Goal: Information Seeking & Learning: Compare options

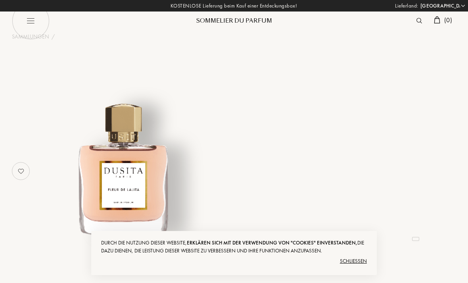
select select "DE"
select select "4"
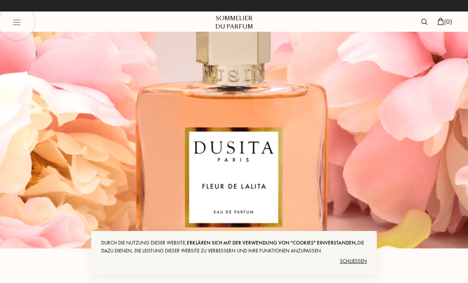
select select "DE"
select select "4"
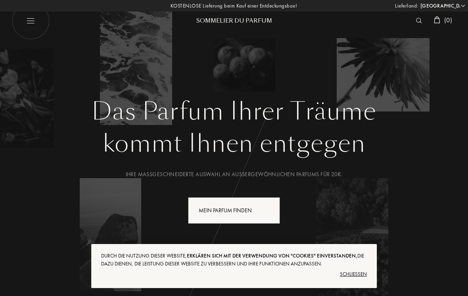
select select "DE"
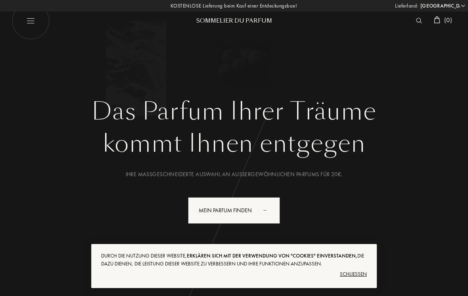
select select "DE"
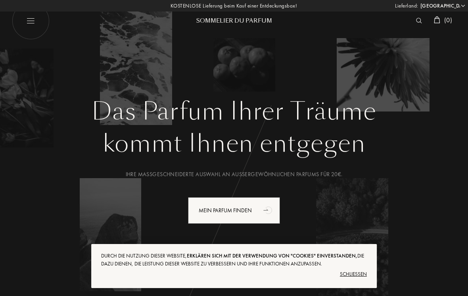
click at [33, 19] on img at bounding box center [31, 21] width 38 height 38
select select "DE"
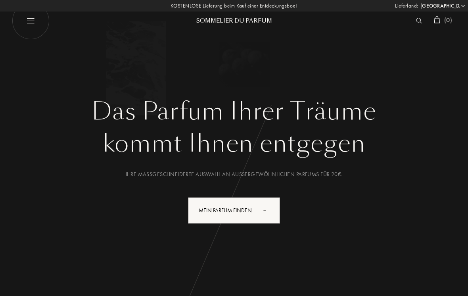
select select "DE"
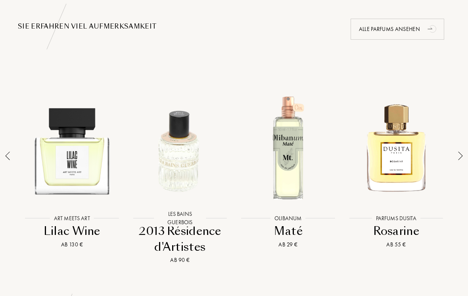
scroll to position [525, 0]
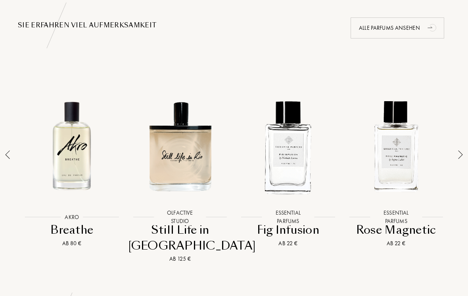
click at [456, 153] on div at bounding box center [460, 170] width 11 height 185
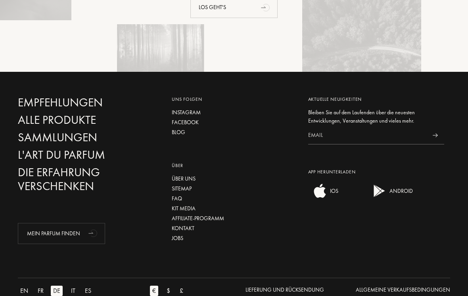
scroll to position [2134, 0]
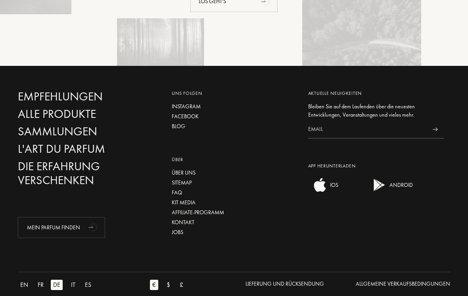
click at [90, 150] on div "L'Art du Parfum" at bounding box center [86, 149] width 136 height 14
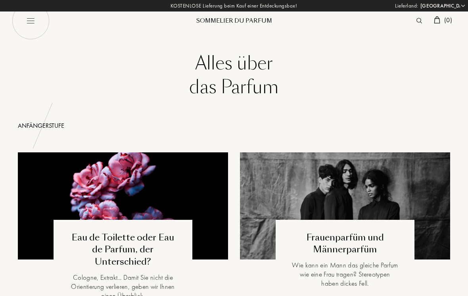
select select "DE"
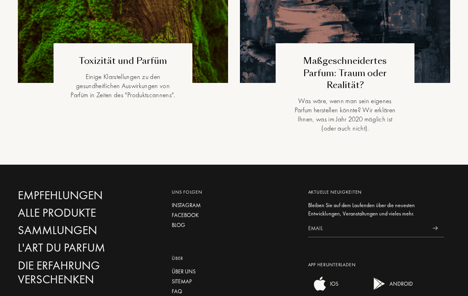
scroll to position [2609, 0]
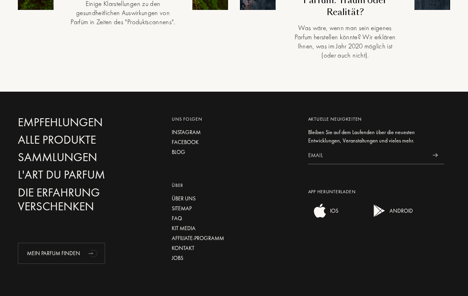
click at [31, 133] on div "Alle Produkte" at bounding box center [86, 140] width 136 height 14
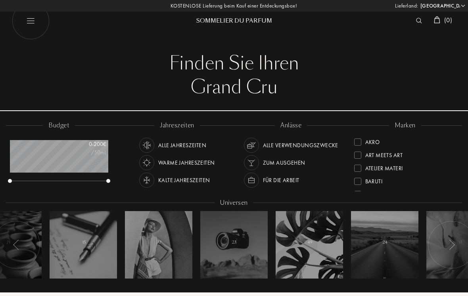
select select "DE"
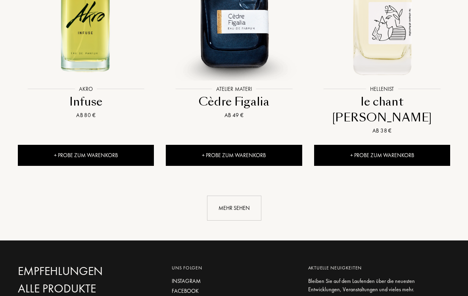
scroll to position [1103, 0]
click at [241, 196] on div "Mehr sehen" at bounding box center [234, 208] width 54 height 25
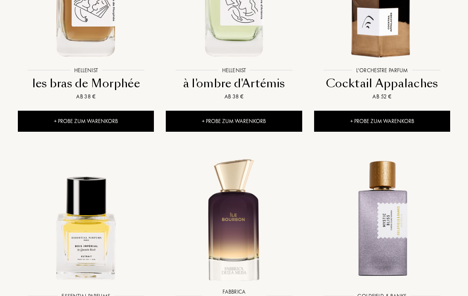
scroll to position [1362, 0]
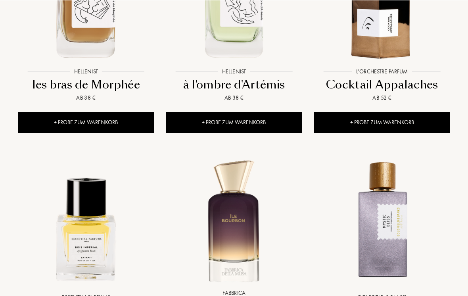
click at [49, 111] on div "+ Probe zum Warenkorb" at bounding box center [86, 121] width 136 height 21
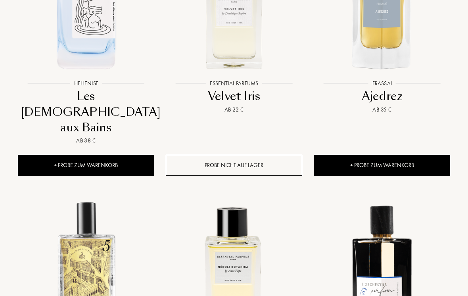
scroll to position [398, 0]
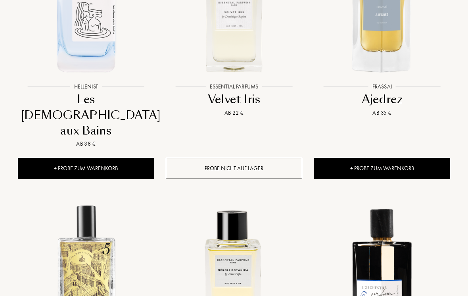
click at [121, 158] on div "+ Probe zum Warenkorb" at bounding box center [86, 168] width 136 height 21
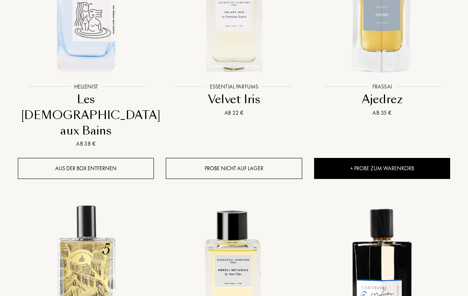
click at [320, 262] on img at bounding box center [381, 267] width 133 height 133
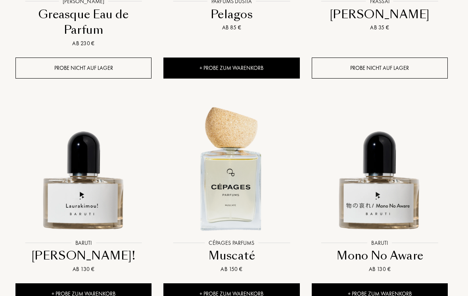
scroll to position [1884, 2]
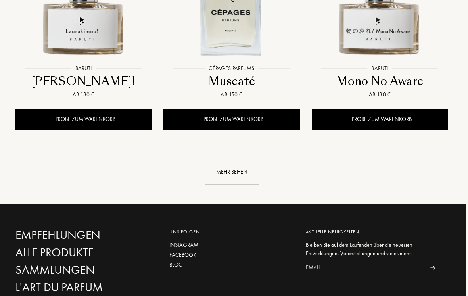
click at [239, 159] on div "Mehr sehen" at bounding box center [232, 171] width 54 height 25
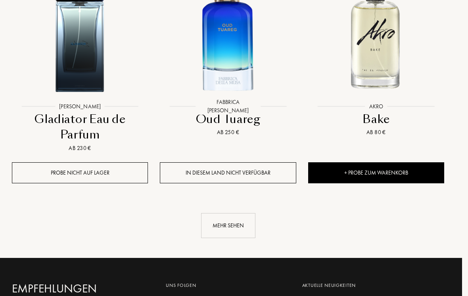
scroll to position [2969, 23]
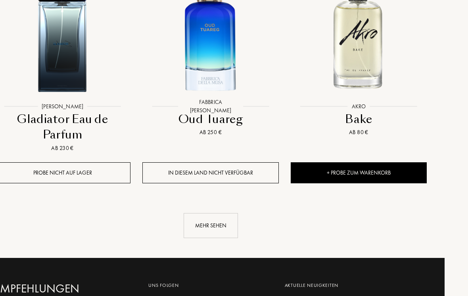
click at [224, 213] on div "Mehr sehen" at bounding box center [211, 225] width 54 height 25
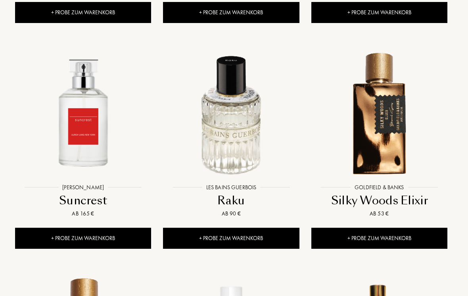
scroll to position [3577, 2]
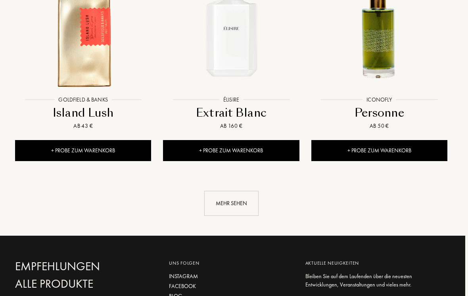
click at [244, 191] on div "Mehr sehen" at bounding box center [232, 203] width 54 height 25
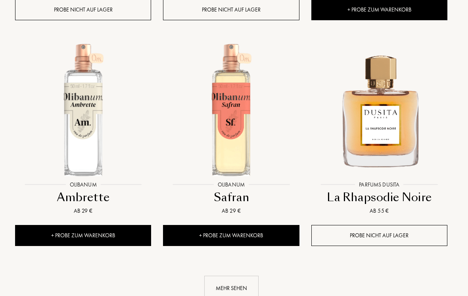
scroll to position [4728, 2]
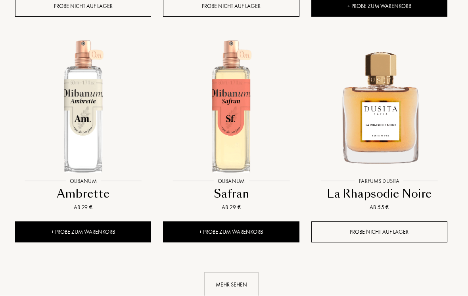
click at [249, 272] on div "Mehr sehen" at bounding box center [231, 284] width 54 height 25
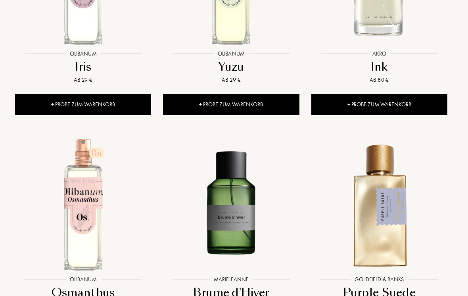
scroll to position [5536, 2]
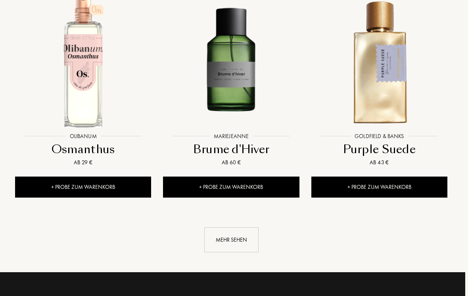
click at [239, 227] on div "Mehr sehen" at bounding box center [232, 239] width 54 height 25
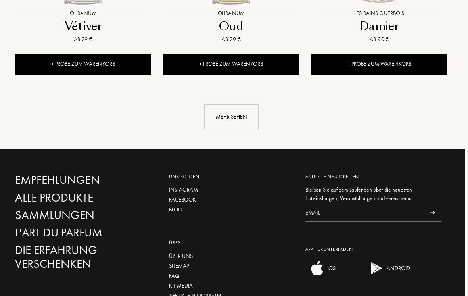
scroll to position [6704, 3]
click at [80, 191] on div "Alle Produkte" at bounding box center [83, 198] width 136 height 14
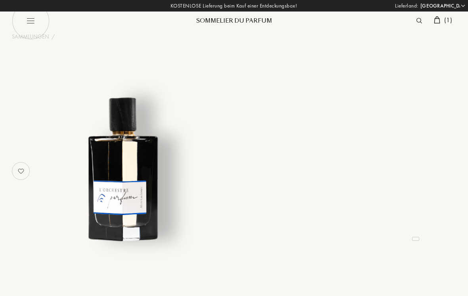
select select "DE"
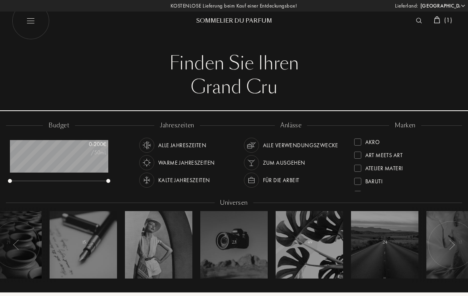
select select "DE"
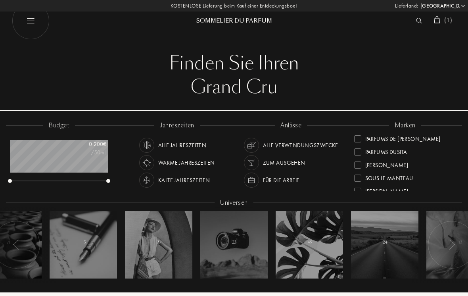
scroll to position [262, 0]
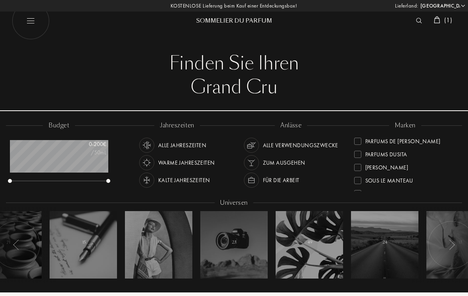
click at [358, 153] on div at bounding box center [357, 154] width 7 height 7
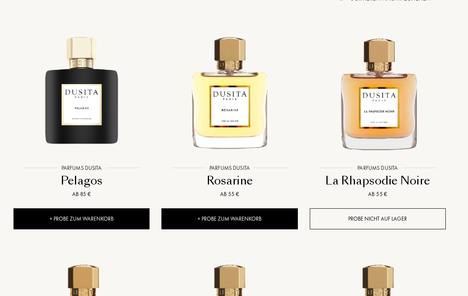
scroll to position [316, 4]
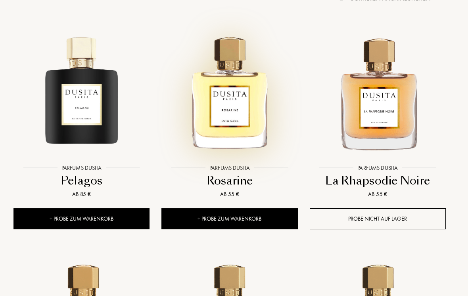
click at [235, 115] on img at bounding box center [229, 92] width 133 height 133
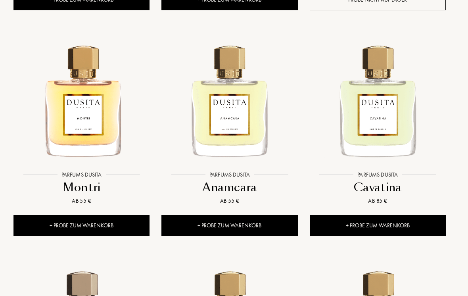
scroll to position [535, 4]
click at [245, 150] on img at bounding box center [229, 99] width 133 height 133
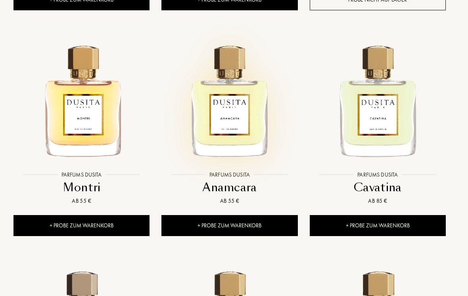
scroll to position [548, 4]
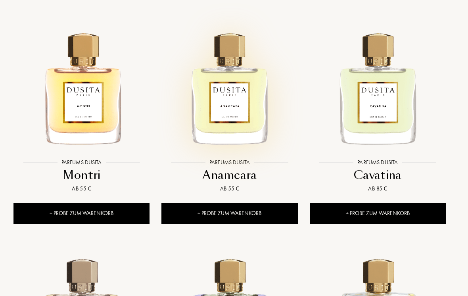
click at [392, 120] on img at bounding box center [377, 87] width 133 height 133
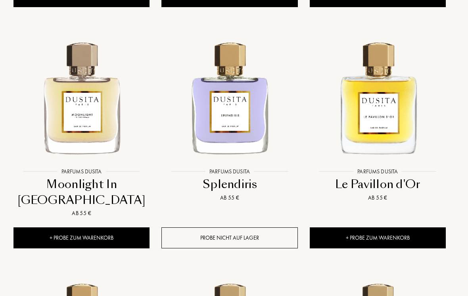
scroll to position [764, 4]
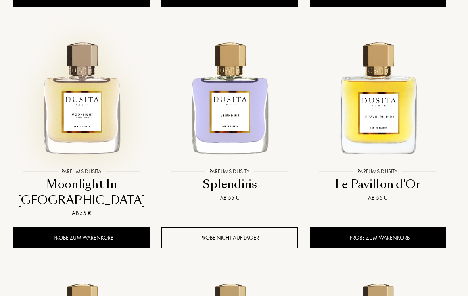
click at [92, 154] on img at bounding box center [81, 96] width 133 height 133
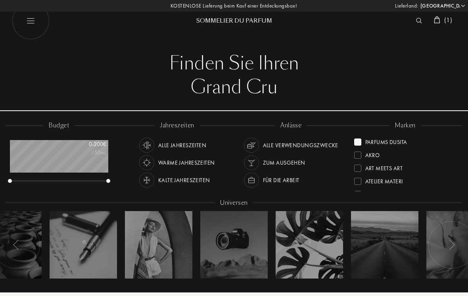
click at [377, 143] on div "Parfums Dusita" at bounding box center [386, 140] width 42 height 11
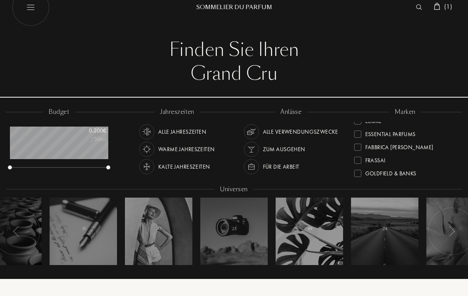
scroll to position [87, 0]
click at [359, 134] on div at bounding box center [357, 133] width 7 height 7
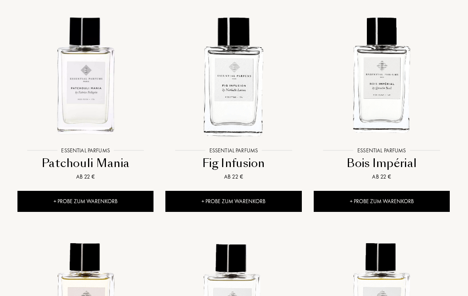
click at [404, 105] on img at bounding box center [381, 75] width 133 height 133
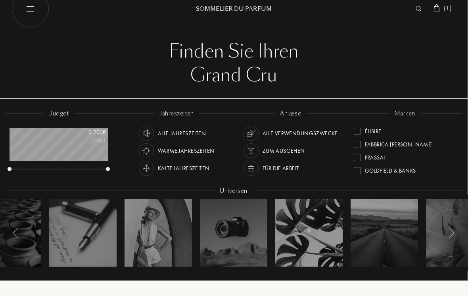
scroll to position [88, 0]
click at [358, 135] on div at bounding box center [357, 133] width 7 height 7
click at [359, 142] on div at bounding box center [357, 143] width 7 height 7
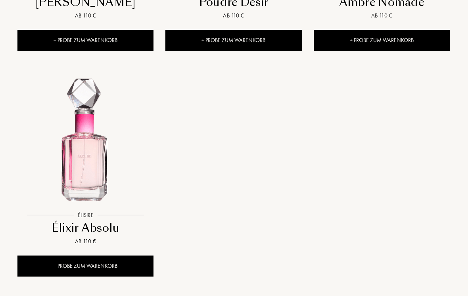
scroll to position [946, 0]
click at [81, 182] on img at bounding box center [85, 139] width 133 height 133
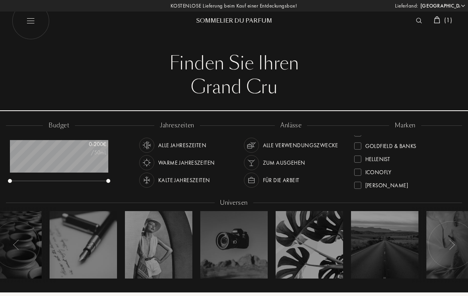
scroll to position [126, 0]
click at [356, 151] on div "Hellenist" at bounding box center [405, 157] width 102 height 13
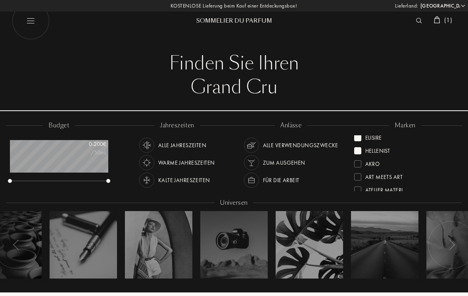
click at [357, 151] on div at bounding box center [357, 150] width 7 height 7
click at [358, 140] on div at bounding box center [357, 141] width 7 height 7
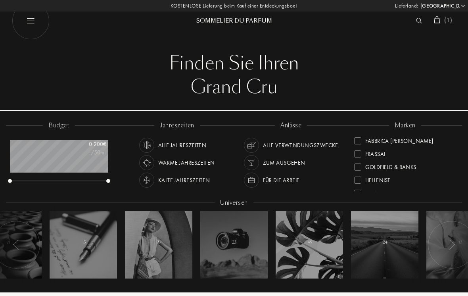
scroll to position [107, 0]
click at [358, 165] on div at bounding box center [357, 165] width 7 height 7
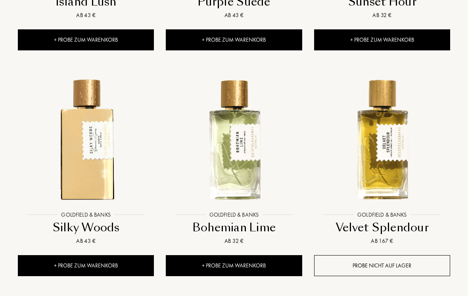
scroll to position [721, 0]
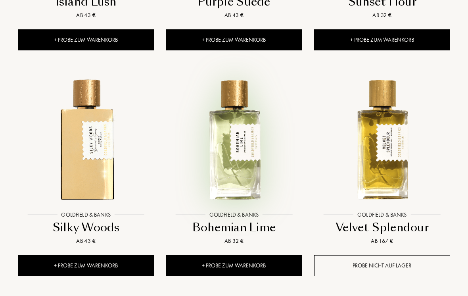
click at [248, 192] on img at bounding box center [233, 139] width 133 height 133
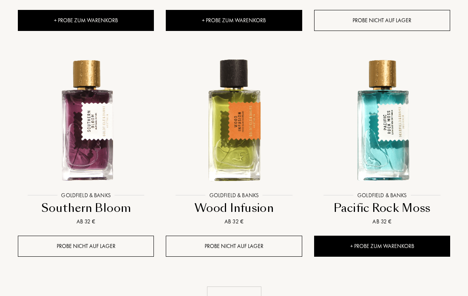
scroll to position [966, 0]
click at [89, 157] on img at bounding box center [85, 120] width 133 height 133
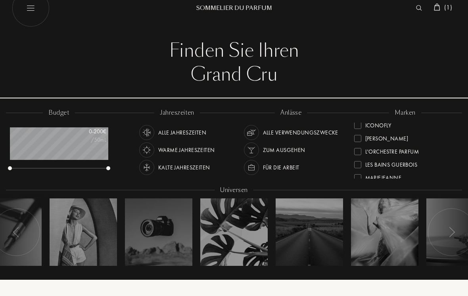
scroll to position [163, 0]
click at [358, 150] on div at bounding box center [357, 149] width 7 height 7
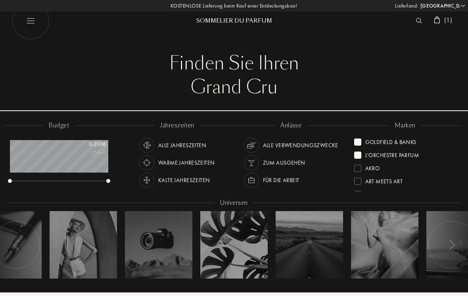
click at [360, 141] on div at bounding box center [357, 141] width 7 height 7
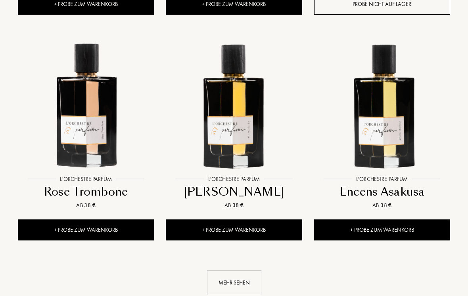
scroll to position [981, 0]
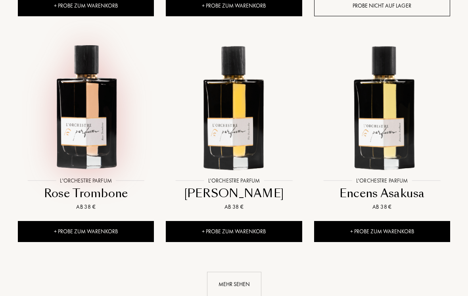
click at [98, 139] on img at bounding box center [85, 105] width 133 height 133
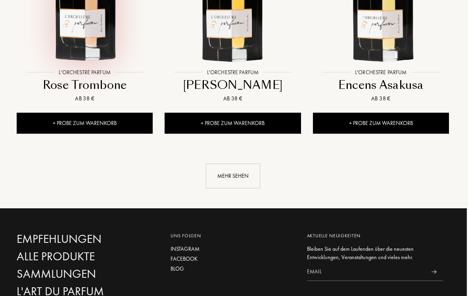
scroll to position [1089, 2]
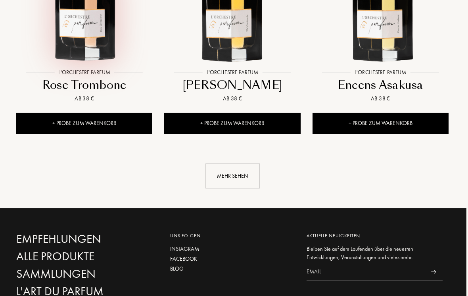
click at [232, 169] on div "Mehr sehen" at bounding box center [232, 175] width 54 height 25
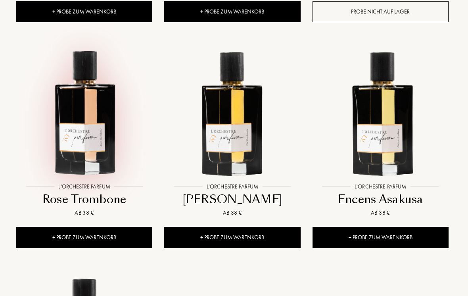
scroll to position [975, 2]
click at [393, 192] on div at bounding box center [380, 118] width 148 height 165
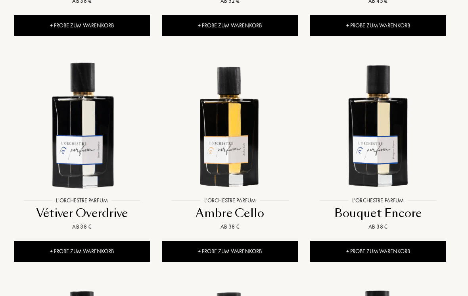
scroll to position [510, 4]
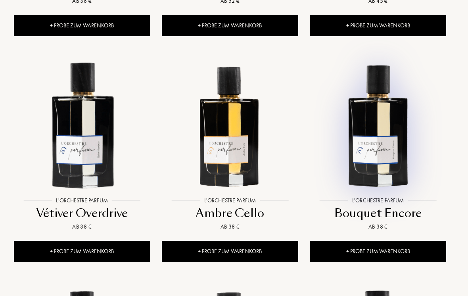
click at [389, 205] on div at bounding box center [378, 132] width 148 height 165
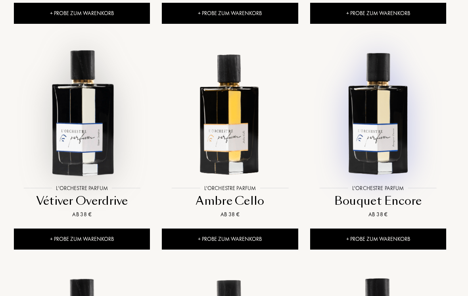
click at [105, 200] on div at bounding box center [82, 120] width 148 height 165
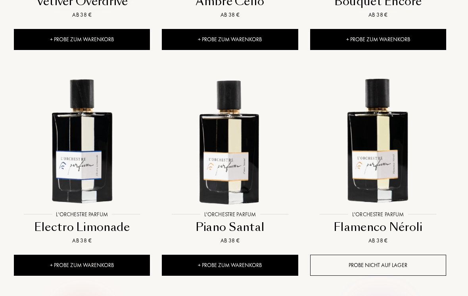
scroll to position [729, 4]
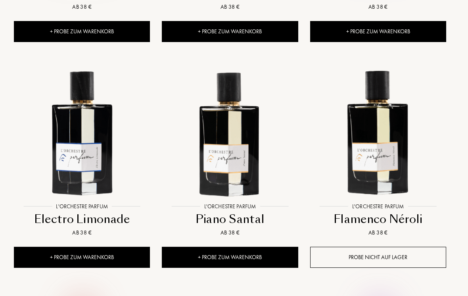
click at [77, 167] on img at bounding box center [81, 131] width 133 height 133
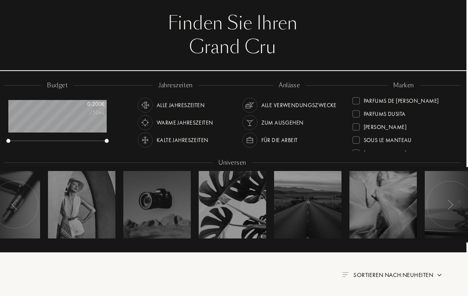
scroll to position [262, 0]
click at [358, 113] on div at bounding box center [355, 114] width 7 height 7
click at [361, 98] on div "L'Orchestre Parfum" at bounding box center [384, 100] width 65 height 11
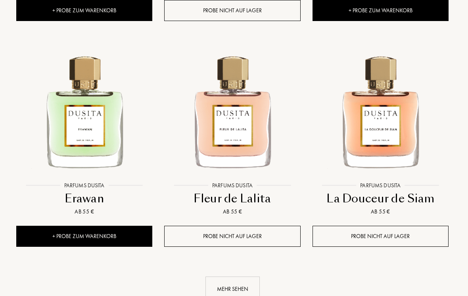
scroll to position [991, 2]
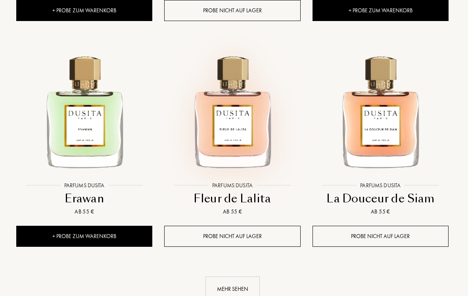
click at [249, 150] on img at bounding box center [232, 110] width 133 height 133
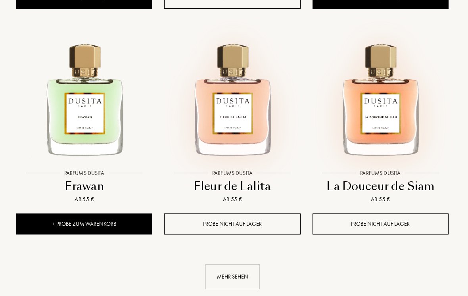
click at [398, 176] on div at bounding box center [380, 105] width 148 height 165
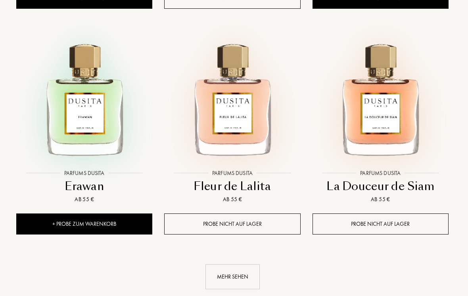
click at [92, 182] on div at bounding box center [84, 105] width 148 height 165
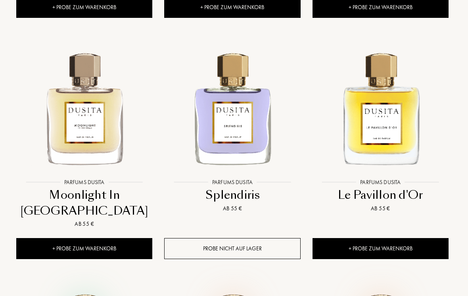
scroll to position [753, 2]
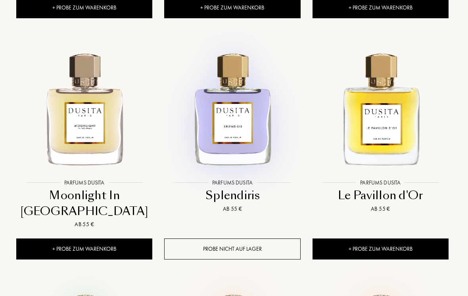
click at [248, 168] on img at bounding box center [232, 107] width 133 height 133
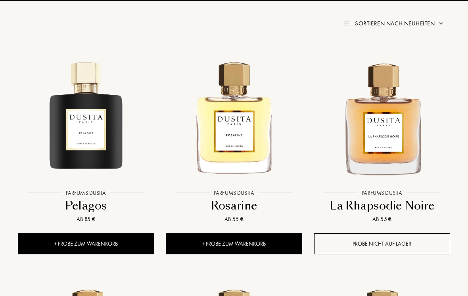
scroll to position [291, 0]
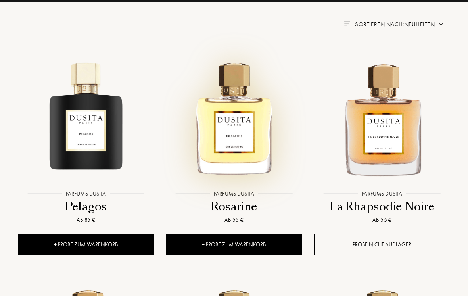
click at [247, 163] on img at bounding box center [233, 118] width 133 height 133
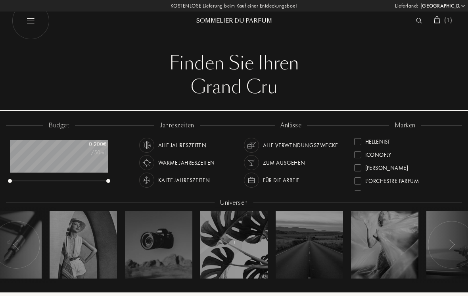
scroll to position [160, 0]
click at [453, 154] on div "ICONOFLY" at bounding box center [405, 149] width 102 height 13
click at [359, 167] on div at bounding box center [357, 168] width 7 height 7
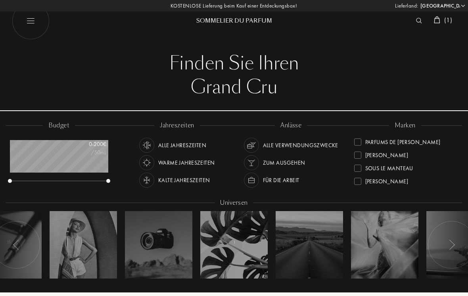
scroll to position [7, 0]
click at [360, 154] on div at bounding box center [357, 154] width 7 height 7
click at [358, 138] on div at bounding box center [357, 141] width 7 height 7
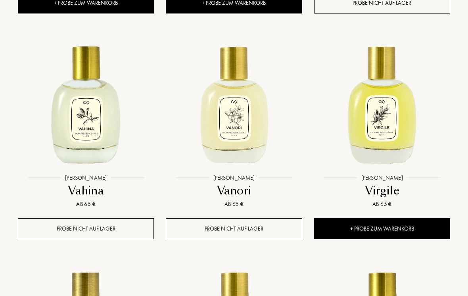
scroll to position [758, 0]
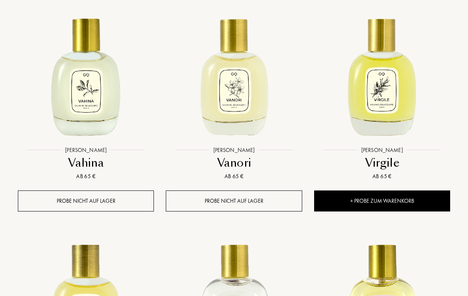
click at [404, 202] on div "+ Probe zum Warenkorb" at bounding box center [382, 201] width 136 height 21
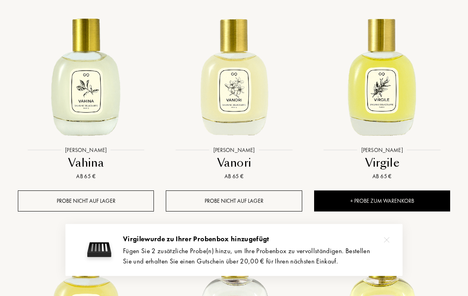
scroll to position [785, 0]
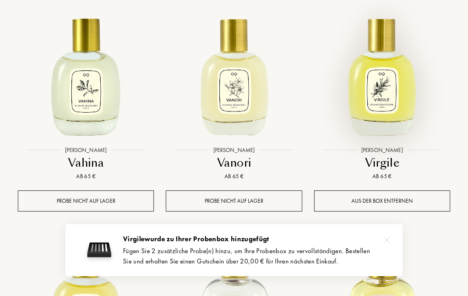
click at [391, 94] on img at bounding box center [381, 74] width 133 height 133
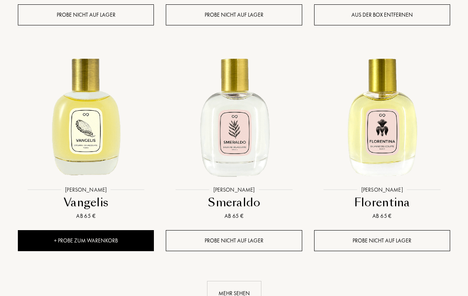
scroll to position [973, 0]
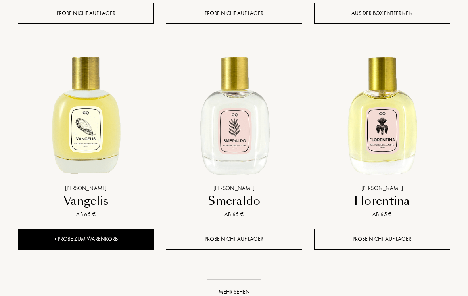
click at [125, 240] on div "+ Probe zum Warenkorb" at bounding box center [86, 239] width 136 height 21
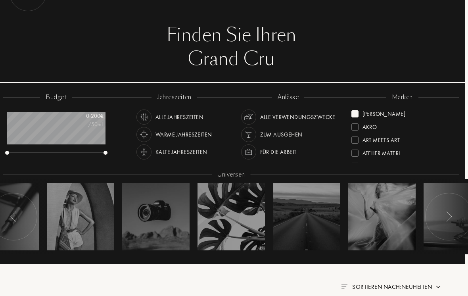
scroll to position [0, 2]
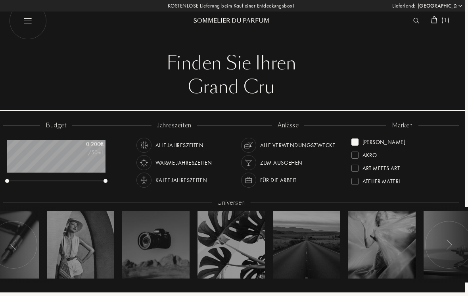
click at [435, 19] on img at bounding box center [434, 19] width 6 height 7
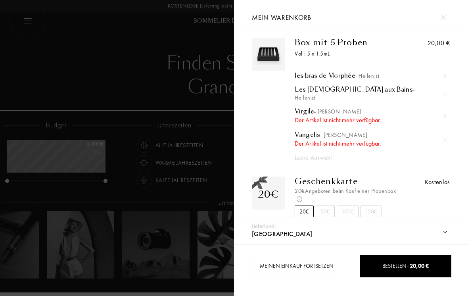
scroll to position [7, 0]
click at [325, 208] on div "50€" at bounding box center [325, 212] width 19 height 12
click at [350, 206] on div "100€" at bounding box center [348, 212] width 22 height 12
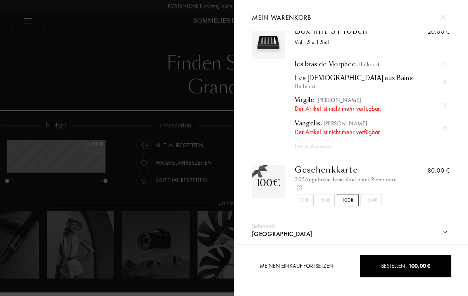
scroll to position [19, 0]
click at [306, 194] on div "20€" at bounding box center [304, 200] width 19 height 12
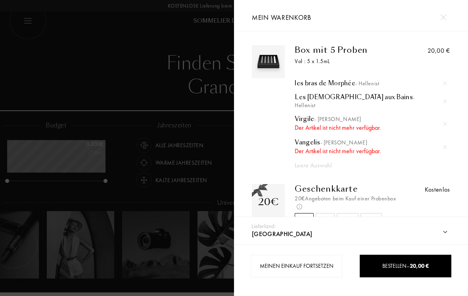
scroll to position [0, 0]
click at [264, 60] on img at bounding box center [268, 61] width 29 height 29
click at [450, 81] on div at bounding box center [445, 83] width 12 height 12
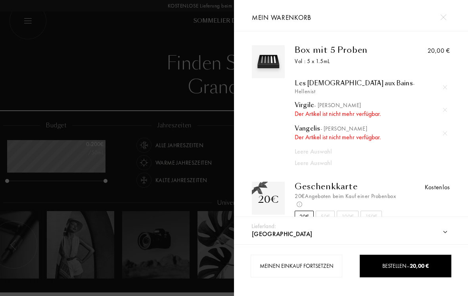
click at [446, 85] on img at bounding box center [445, 87] width 4 height 4
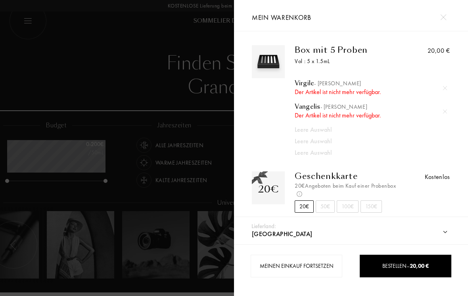
click at [446, 86] on img at bounding box center [445, 88] width 4 height 4
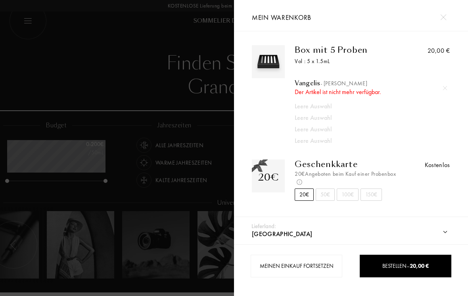
click at [449, 87] on div at bounding box center [445, 88] width 12 height 12
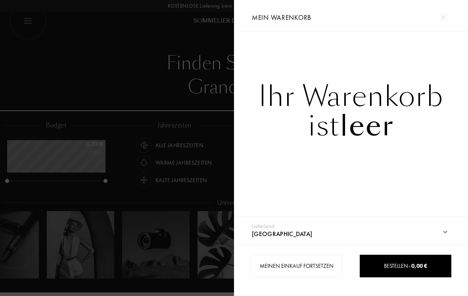
click at [445, 17] on img at bounding box center [443, 17] width 6 height 6
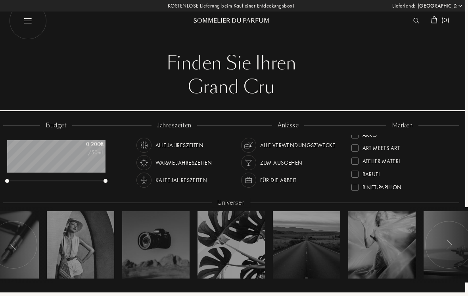
scroll to position [21, 0]
click at [355, 158] on div at bounding box center [354, 159] width 7 height 7
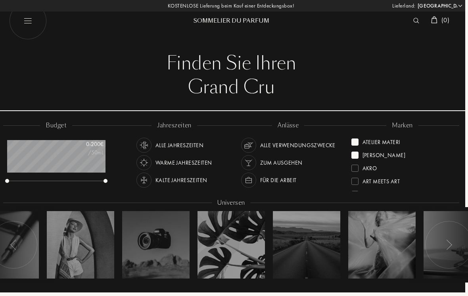
click at [358, 138] on div "Atelier Materi" at bounding box center [375, 140] width 49 height 11
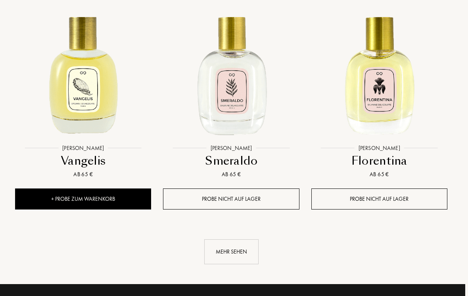
scroll to position [1013, 3]
click at [236, 102] on img at bounding box center [231, 72] width 133 height 133
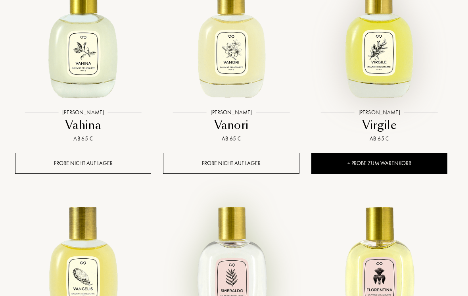
scroll to position [823, 3]
click at [389, 72] on img at bounding box center [378, 37] width 133 height 133
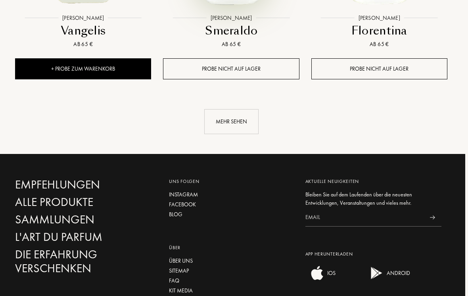
scroll to position [1143, 3]
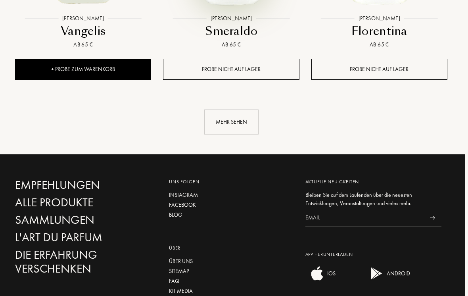
click at [238, 123] on div "Mehr sehen" at bounding box center [231, 121] width 54 height 25
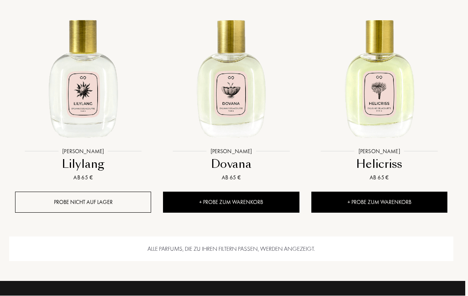
scroll to position [1236, 3]
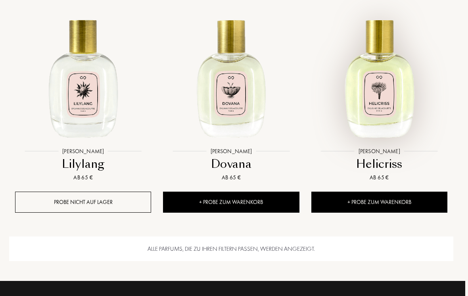
click at [382, 113] on img at bounding box center [378, 76] width 133 height 133
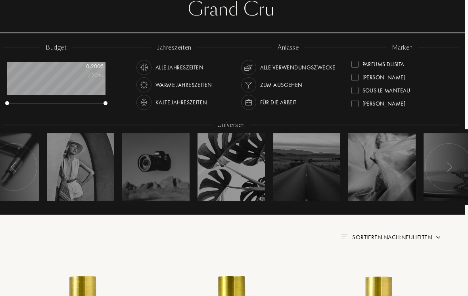
scroll to position [288, 0]
click at [355, 90] on div at bounding box center [354, 90] width 7 height 7
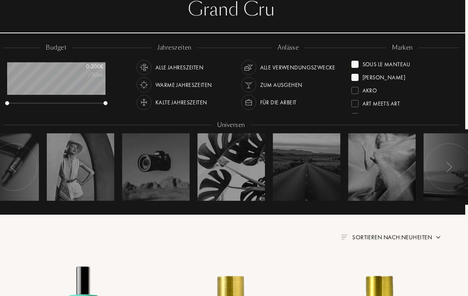
click at [357, 76] on div at bounding box center [354, 77] width 7 height 7
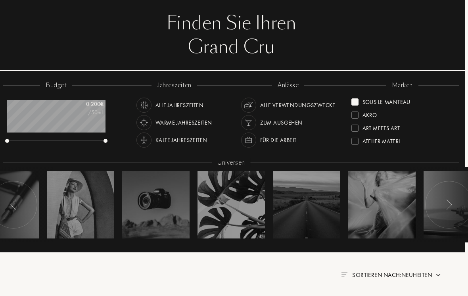
scroll to position [0, 3]
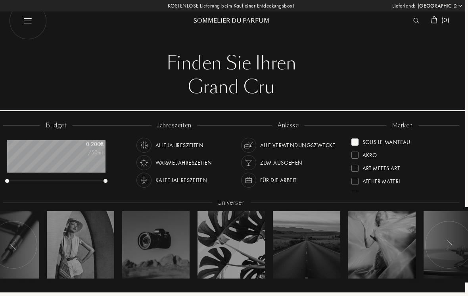
click at [354, 182] on div at bounding box center [354, 181] width 7 height 7
click at [356, 154] on div at bounding box center [354, 154] width 7 height 7
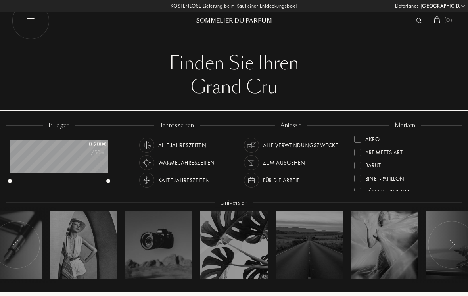
scroll to position [16, 0]
click at [359, 152] on div at bounding box center [357, 151] width 7 height 7
click at [362, 154] on div "Atelier Materi" at bounding box center [378, 153] width 49 height 11
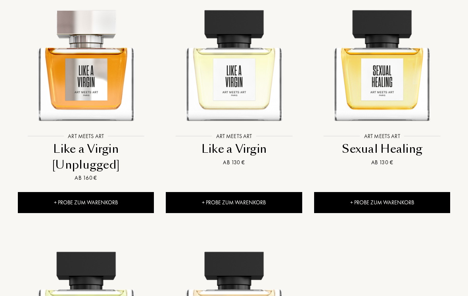
scroll to position [343, 0]
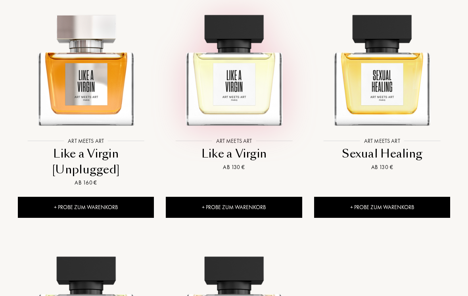
click at [244, 99] on img at bounding box center [233, 65] width 133 height 133
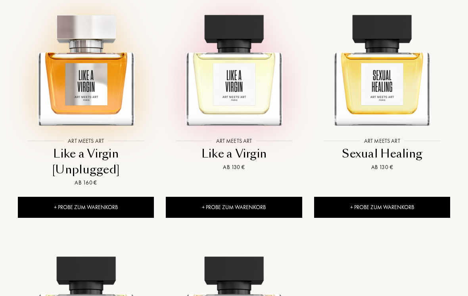
click at [95, 101] on img at bounding box center [85, 65] width 133 height 133
click at [402, 101] on img at bounding box center [381, 65] width 133 height 133
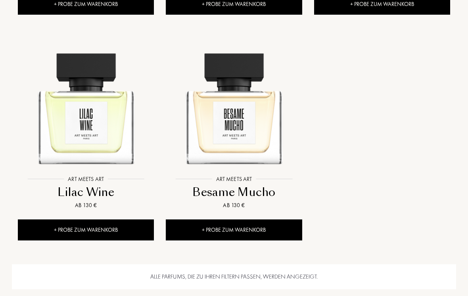
scroll to position [546, 0]
click at [238, 133] on img at bounding box center [233, 103] width 133 height 133
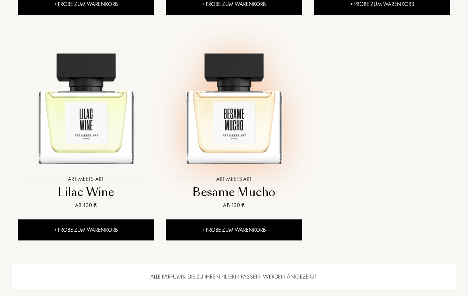
scroll to position [559, 0]
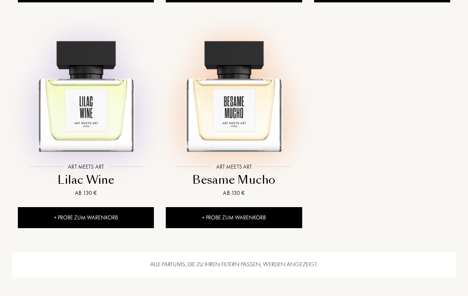
click at [92, 123] on img at bounding box center [85, 91] width 133 height 133
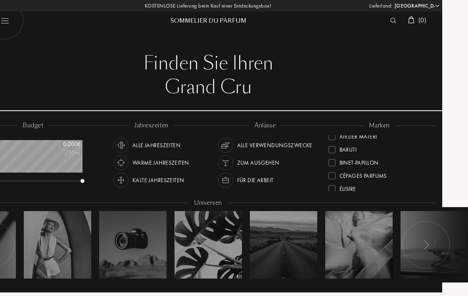
scroll to position [33, 0]
click at [334, 148] on div at bounding box center [331, 147] width 7 height 7
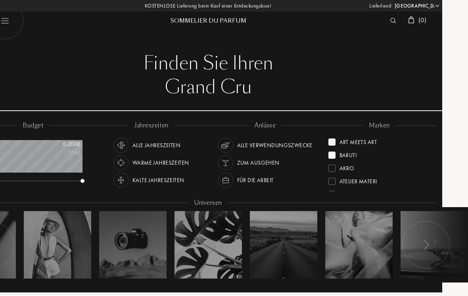
click at [334, 140] on div at bounding box center [331, 141] width 7 height 7
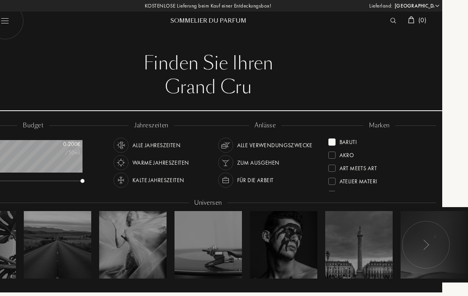
click at [429, 243] on div at bounding box center [426, 245] width 48 height 48
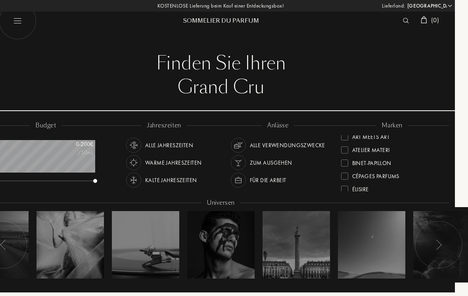
scroll to position [0, 13]
click at [449, 284] on div "budget 0 - 200 € /50mL jahreszeiten Alle Jahreszeiten Warme Jahreszeiten Kalte …" at bounding box center [221, 206] width 468 height 174
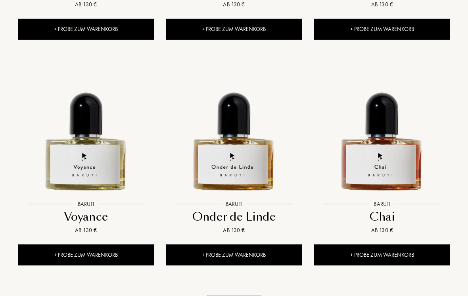
scroll to position [955, 0]
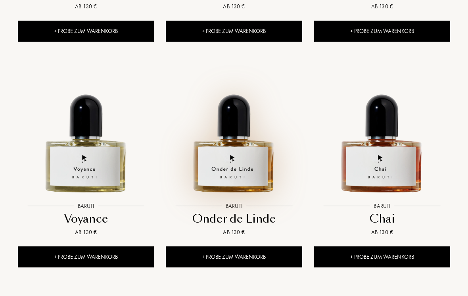
click at [243, 177] on img at bounding box center [233, 130] width 133 height 133
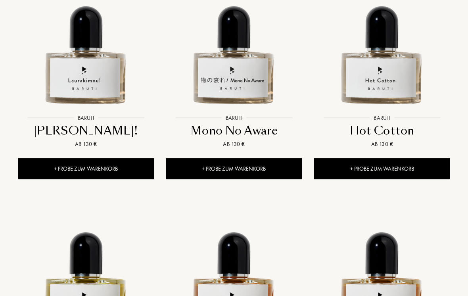
scroll to position [366, 0]
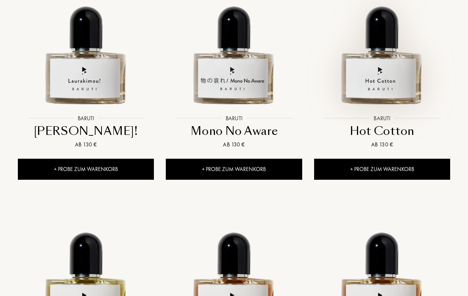
click at [403, 90] on img at bounding box center [381, 42] width 133 height 133
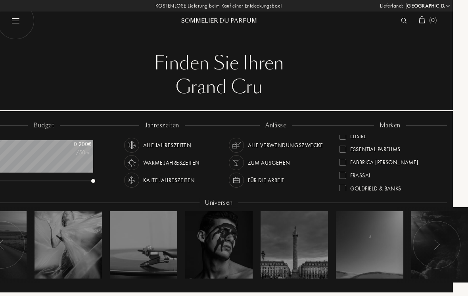
scroll to position [86, 0]
click at [343, 148] on div at bounding box center [342, 147] width 7 height 7
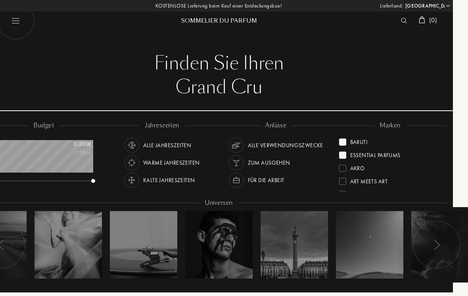
click at [344, 137] on div "Baruti" at bounding box center [353, 140] width 29 height 11
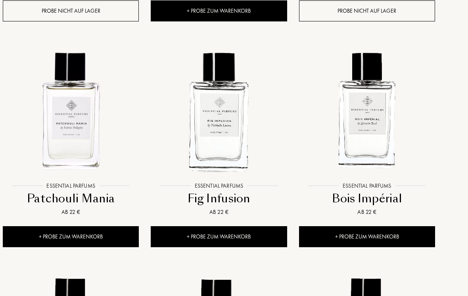
scroll to position [524, 15]
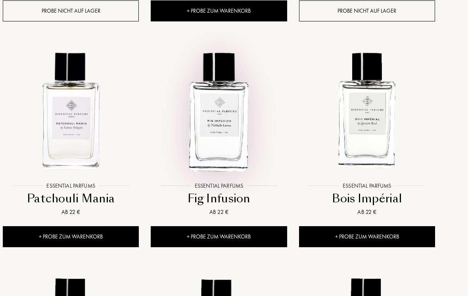
click at [232, 153] on img at bounding box center [218, 110] width 133 height 133
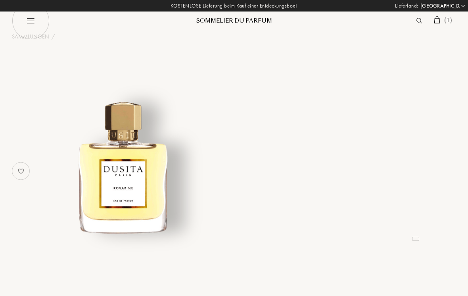
select select "DE"
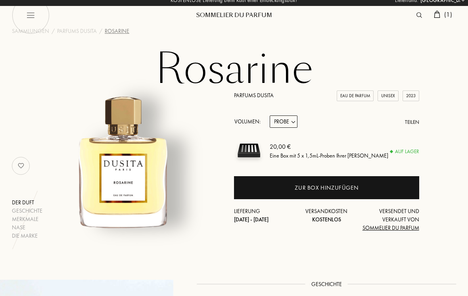
scroll to position [10, 0]
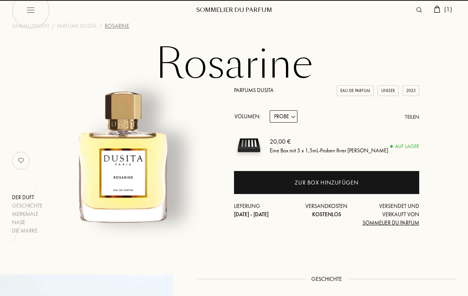
click at [375, 91] on div "Eau de Parfum Unisex 2023" at bounding box center [376, 91] width 86 height 11
click at [362, 90] on div "Eau de Parfum" at bounding box center [355, 91] width 37 height 11
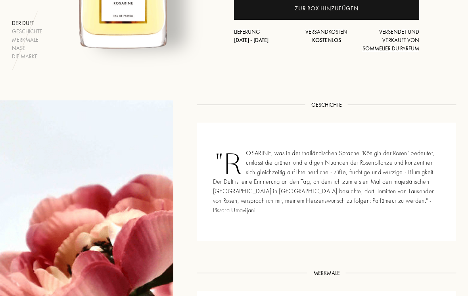
scroll to position [0, 0]
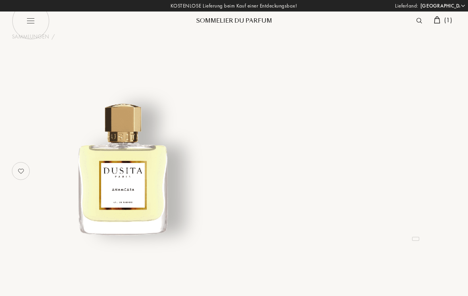
select select "DE"
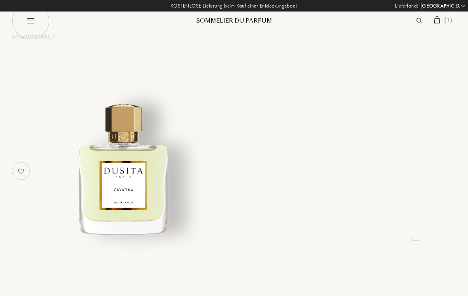
select select "DE"
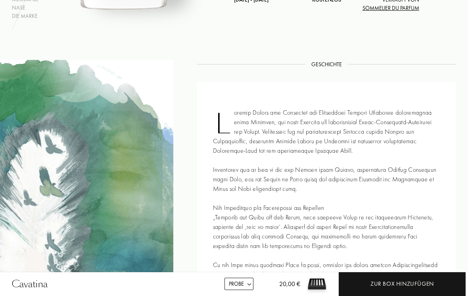
scroll to position [226, 0]
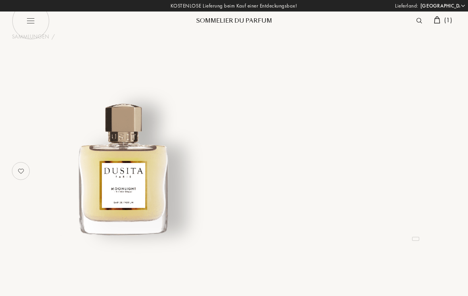
select select "DE"
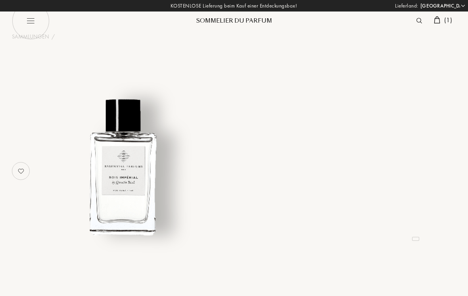
select select "DE"
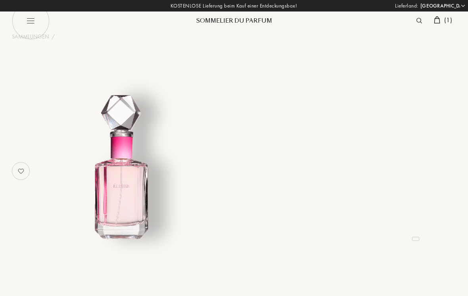
select select "DE"
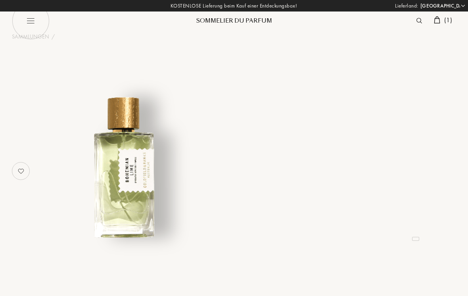
select select "DE"
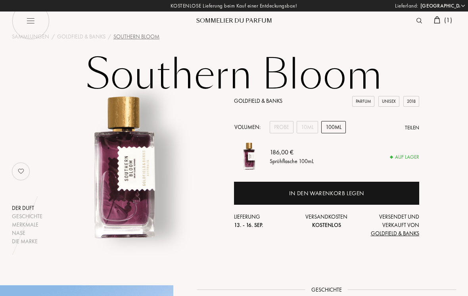
select select "DE"
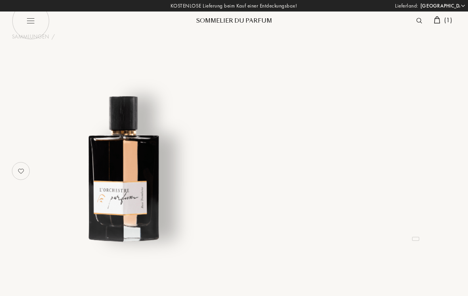
select select "DE"
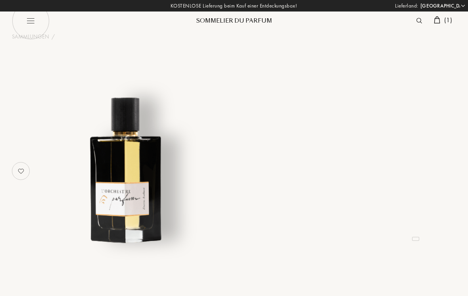
select select "DE"
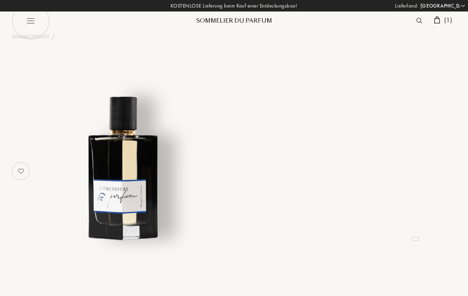
select select "DE"
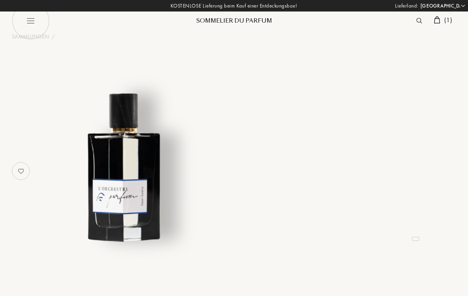
select select "DE"
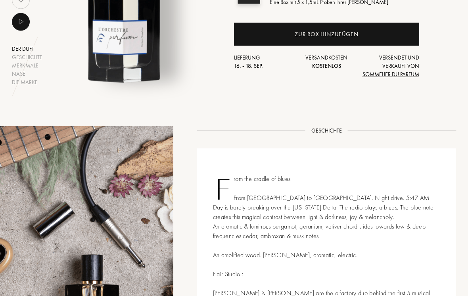
scroll to position [153, 0]
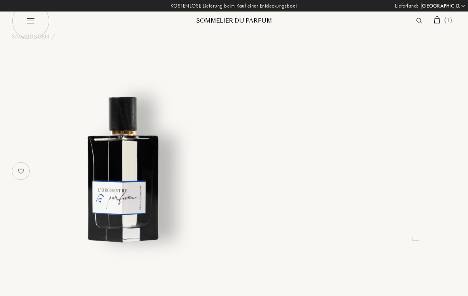
select select "DE"
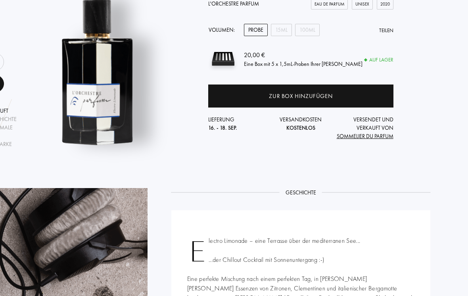
scroll to position [87, 26]
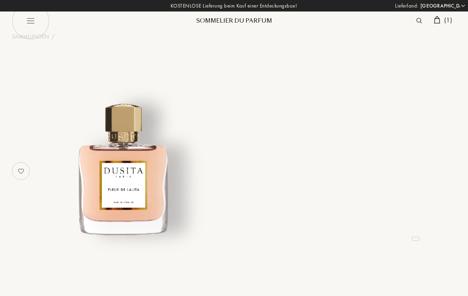
select select "DE"
select select "4"
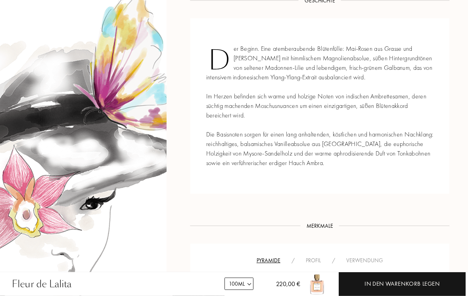
scroll to position [289, 7]
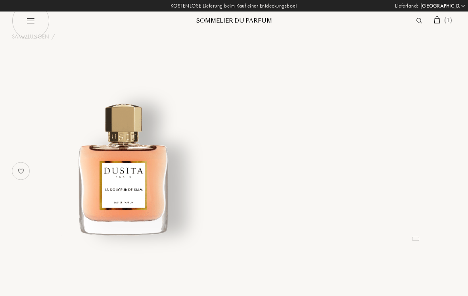
select select "DE"
select select "4"
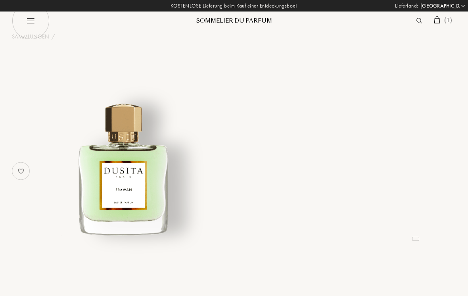
select select "DE"
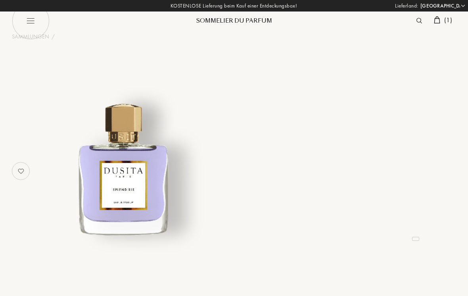
select select "DE"
select select "3"
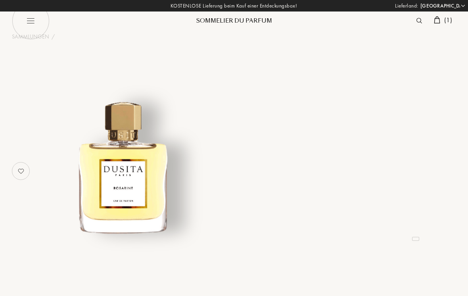
select select "DE"
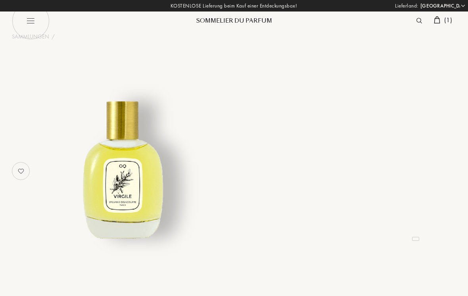
select select "DE"
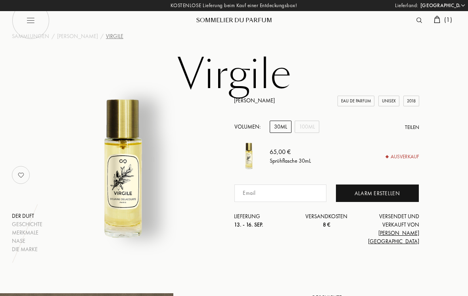
scroll to position [0, 0]
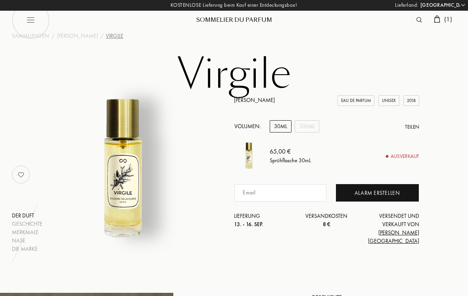
click at [312, 128] on div "100mL" at bounding box center [307, 127] width 25 height 12
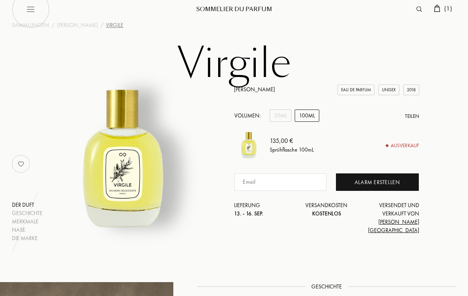
scroll to position [0, 0]
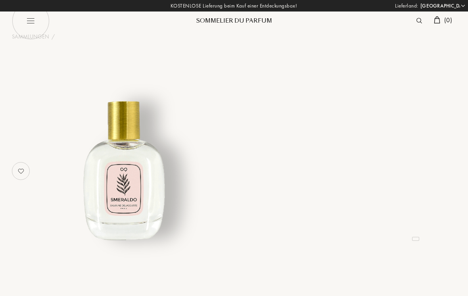
select select "DE"
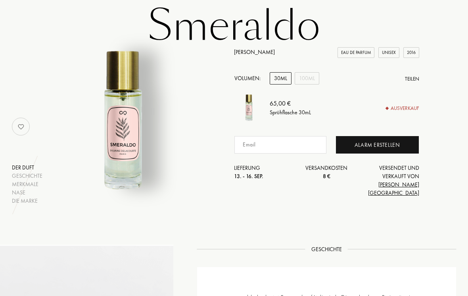
scroll to position [48, 0]
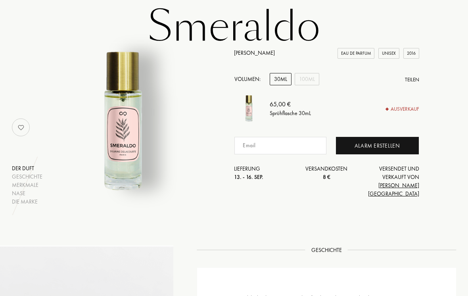
click at [305, 78] on div "100mL" at bounding box center [307, 79] width 25 height 12
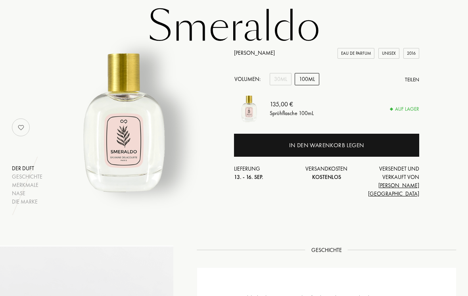
click at [282, 82] on div "30mL" at bounding box center [281, 79] width 22 height 12
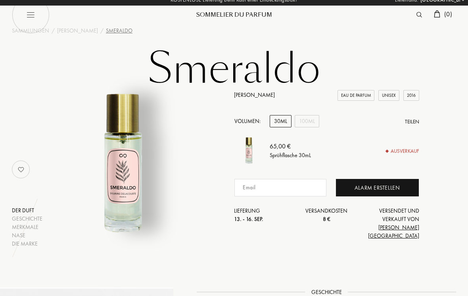
scroll to position [0, 0]
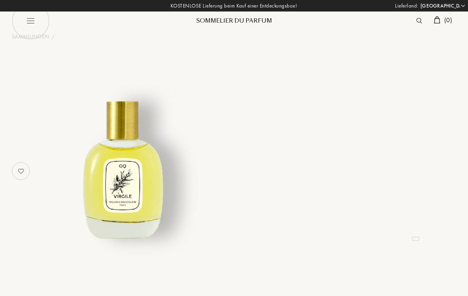
select select "DE"
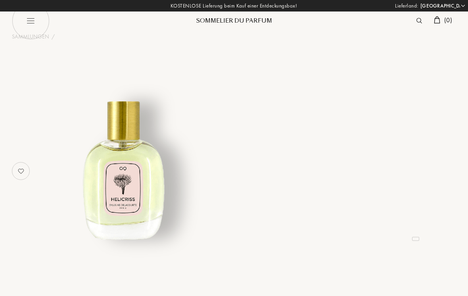
select select "DE"
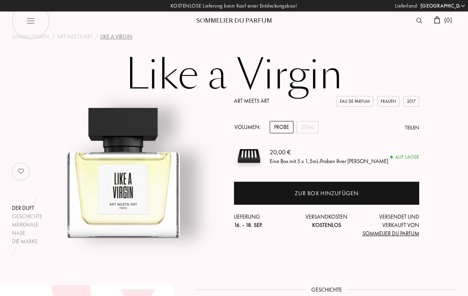
select select "DE"
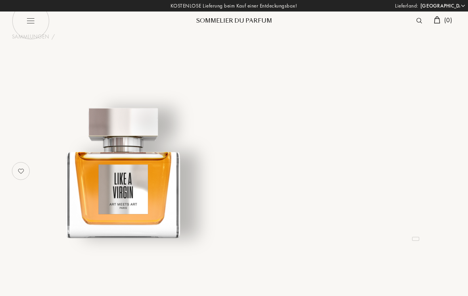
select select "DE"
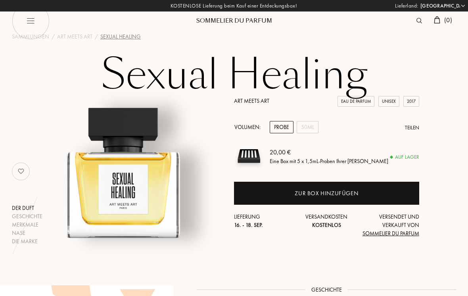
select select "DE"
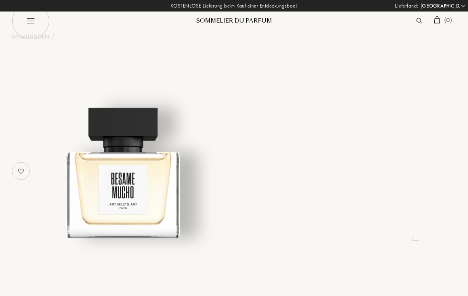
select select "DE"
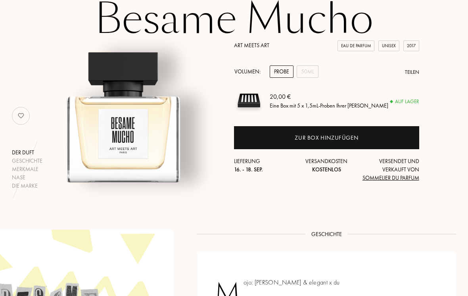
scroll to position [55, 0]
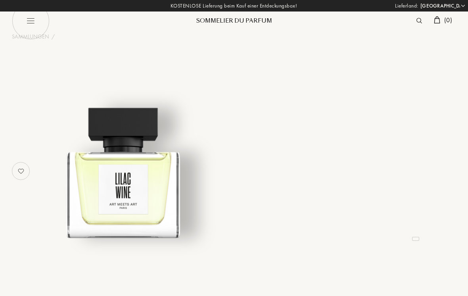
select select "DE"
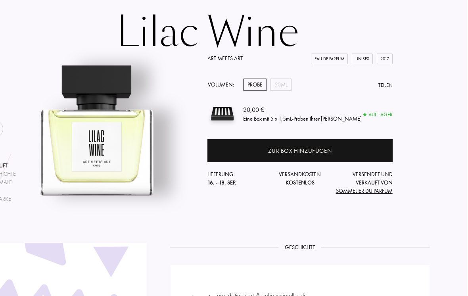
scroll to position [0, 26]
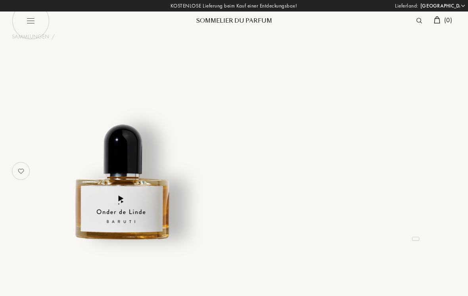
select select "DE"
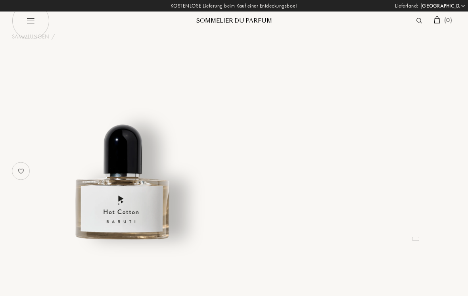
select select "DE"
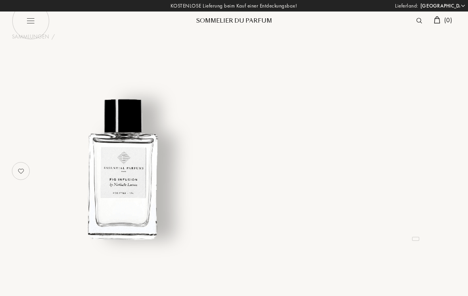
select select "DE"
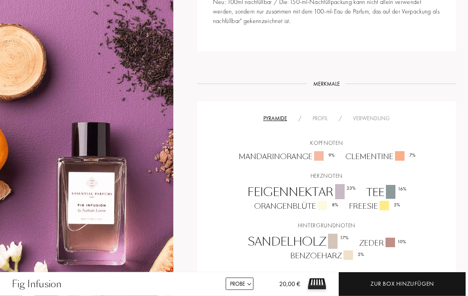
scroll to position [489, 0]
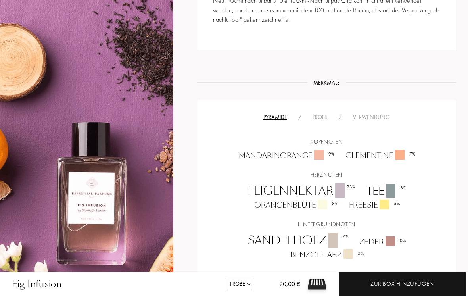
select select "DE"
